Goal: Navigation & Orientation: Find specific page/section

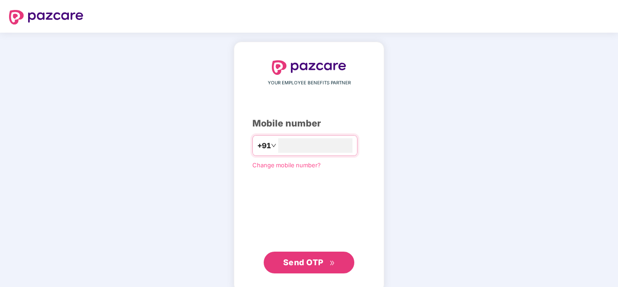
type input "**********"
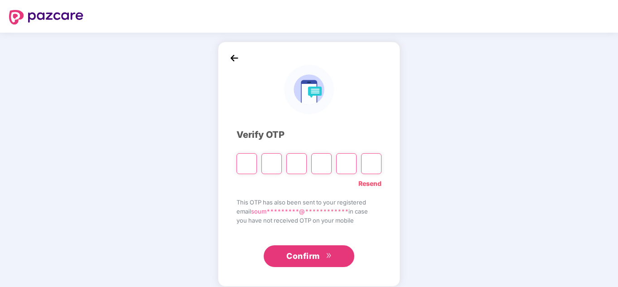
type input "*"
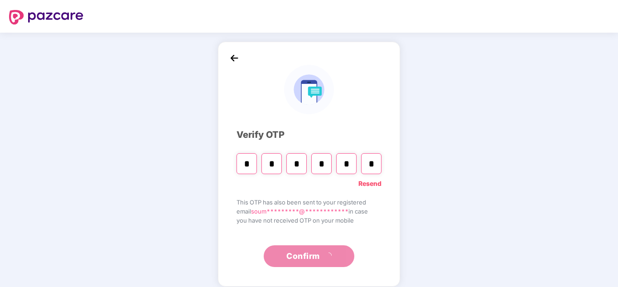
type input "*"
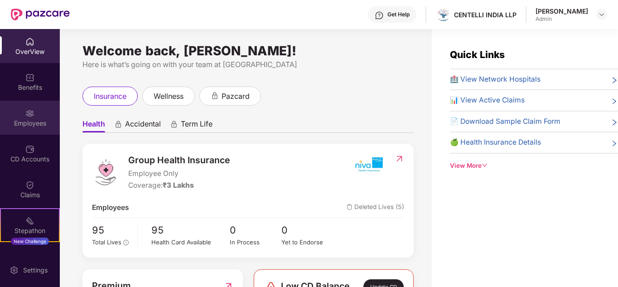
click at [34, 116] on div "Employees" at bounding box center [30, 118] width 60 height 34
